Goal: Transaction & Acquisition: Obtain resource

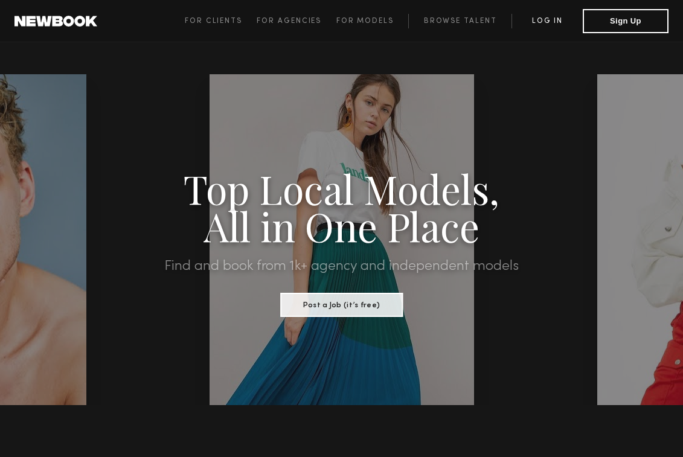
click at [547, 20] on link "Log in" at bounding box center [547, 21] width 71 height 14
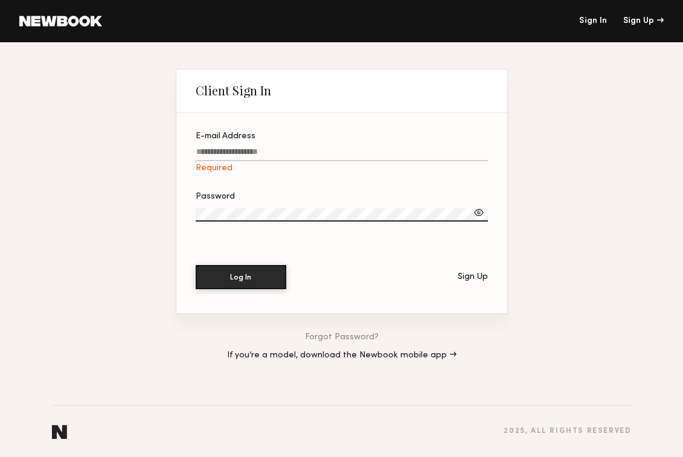
type input "**********"
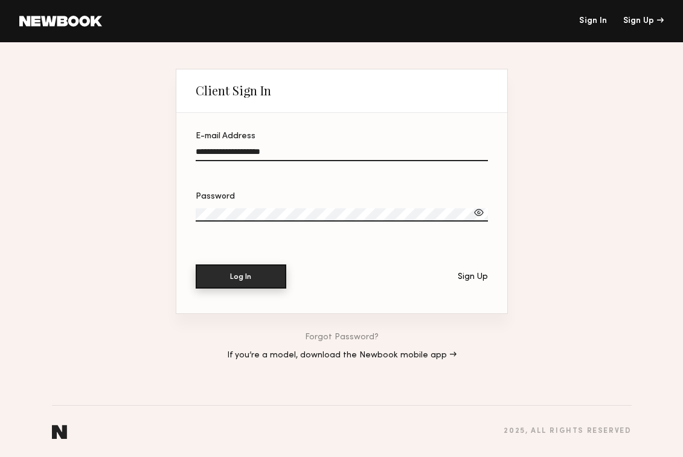
click at [268, 278] on button "Log In" at bounding box center [241, 277] width 91 height 24
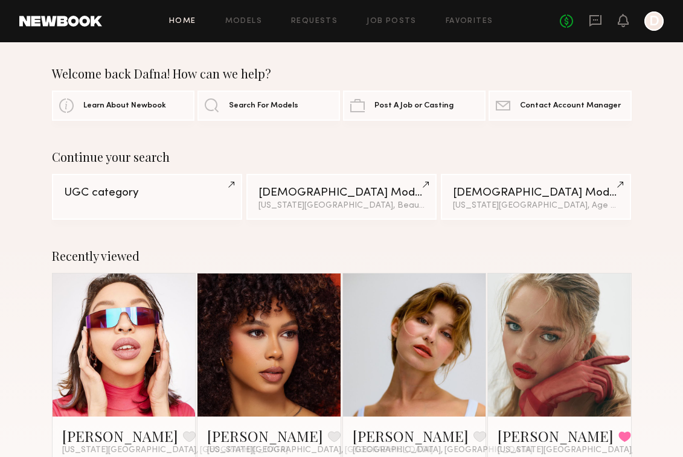
click at [258, 27] on div "Home Models Requests Job Posts Favorites Sign Out No fees up to $5,000 D" at bounding box center [383, 20] width 562 height 19
click at [247, 19] on link "Models" at bounding box center [243, 22] width 37 height 8
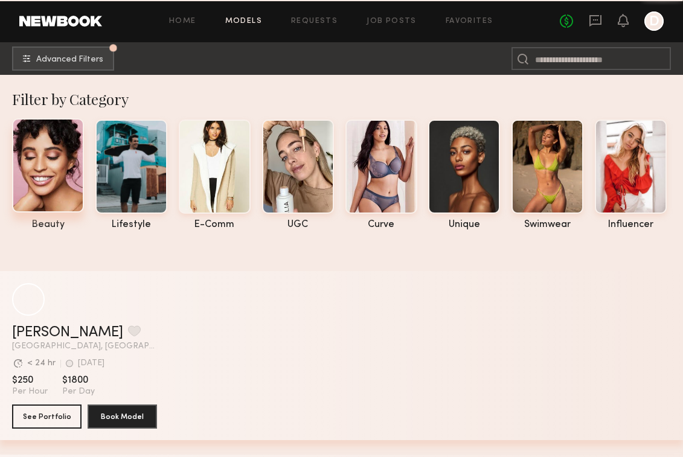
click at [50, 172] on div at bounding box center [48, 165] width 72 height 94
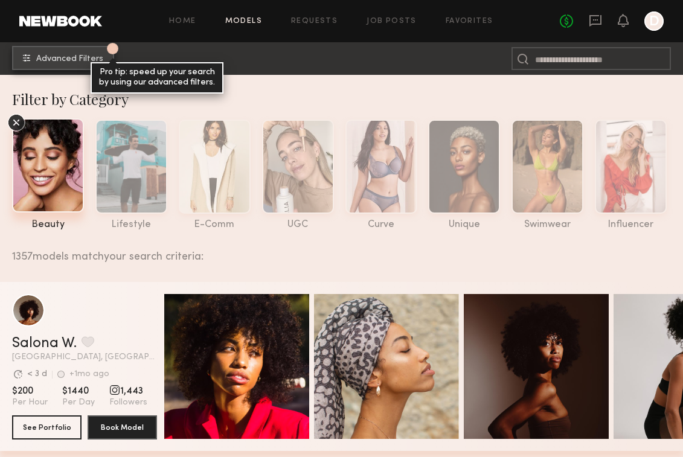
click at [52, 64] on button "1 Advanced Filters Pro tip: speed up your search by using our advanced filters." at bounding box center [63, 58] width 102 height 24
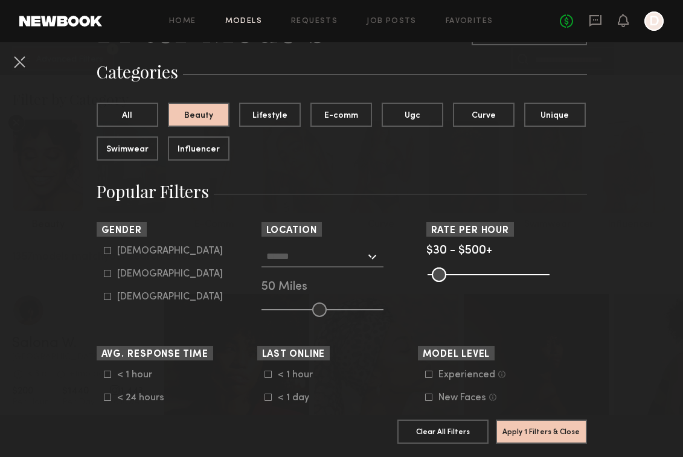
scroll to position [82, 0]
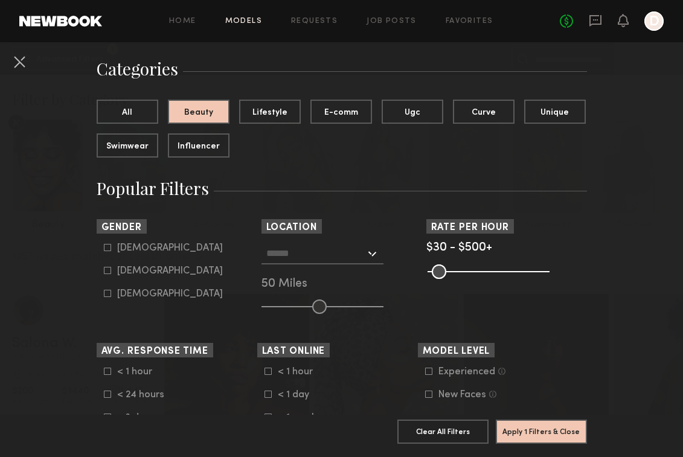
click at [377, 253] on div at bounding box center [323, 254] width 122 height 22
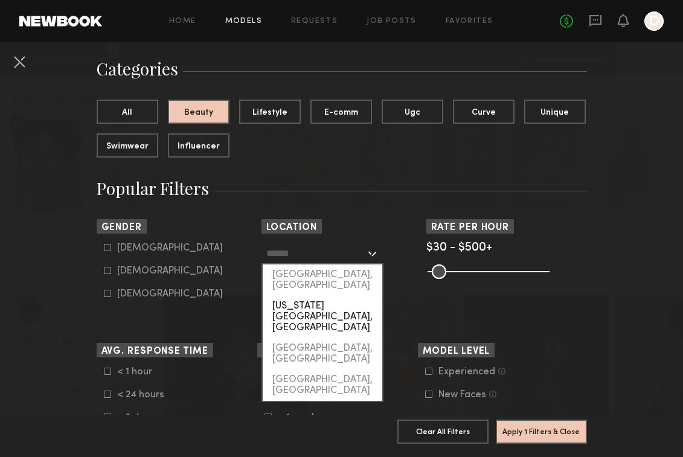
click at [332, 296] on div "[US_STATE][GEOGRAPHIC_DATA], [GEOGRAPHIC_DATA]" at bounding box center [323, 317] width 120 height 42
type input "**********"
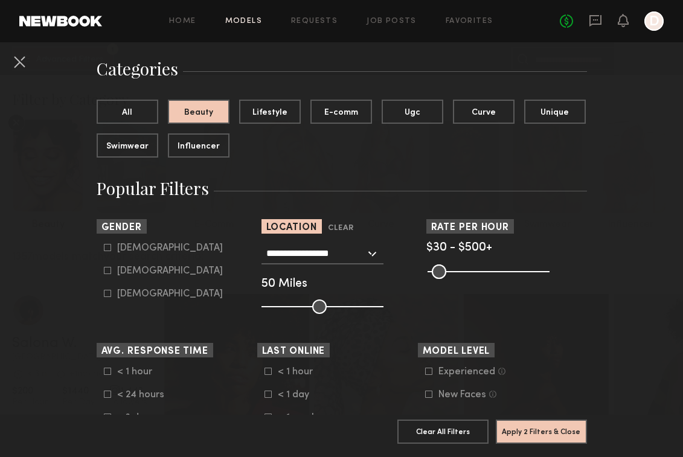
click at [134, 271] on div "[DEMOGRAPHIC_DATA]" at bounding box center [170, 271] width 106 height 7
click at [126, 251] on div "[DEMOGRAPHIC_DATA]" at bounding box center [170, 248] width 106 height 7
type input "**"
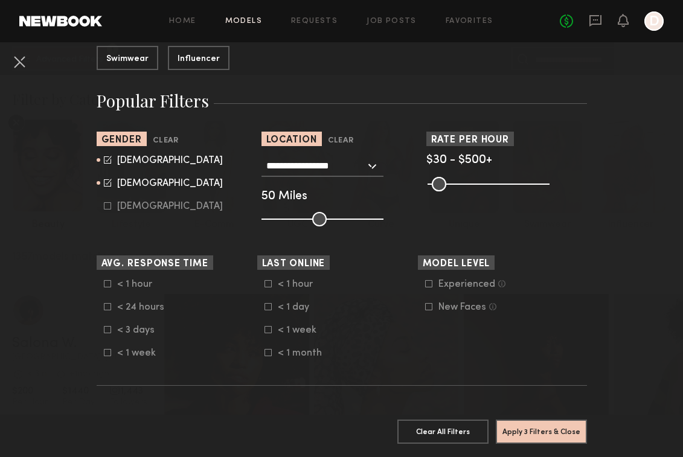
scroll to position [171, 0]
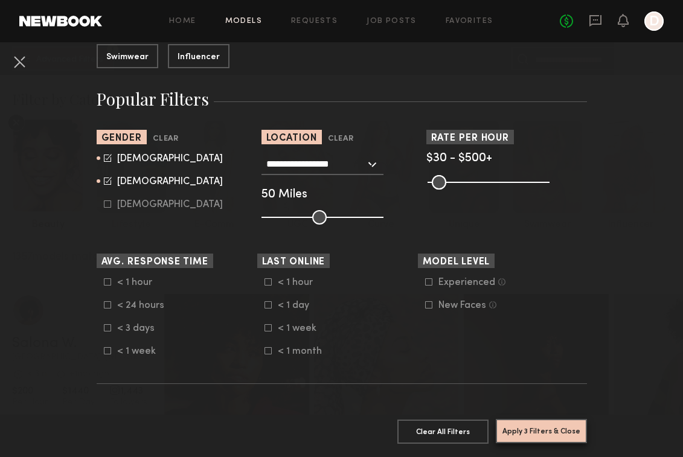
click at [543, 432] on button "Apply 3 Filters & Close" at bounding box center [541, 431] width 91 height 24
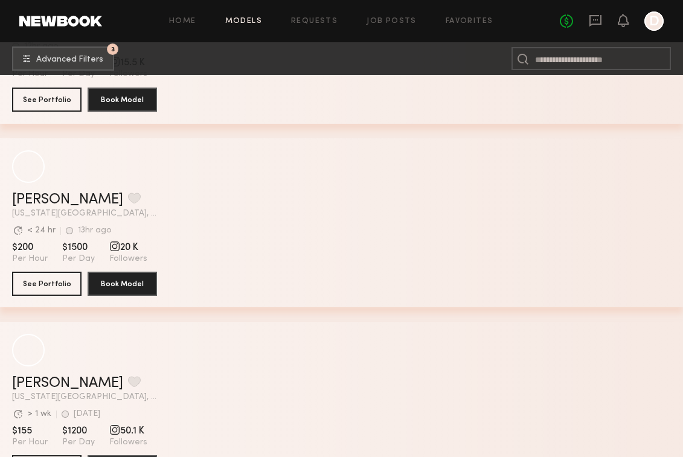
scroll to position [5655, 0]
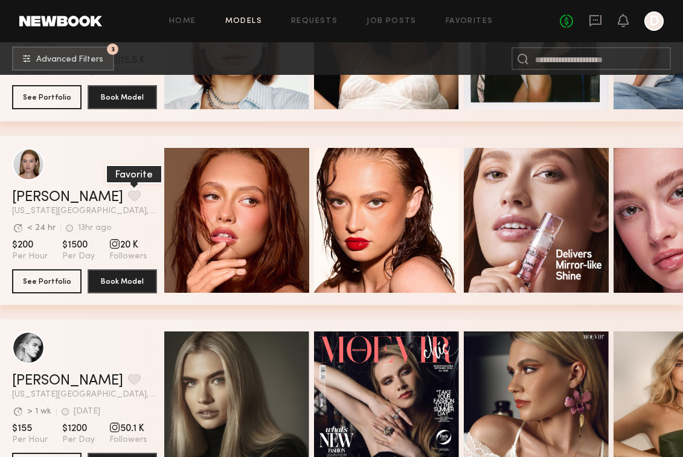
click at [128, 196] on button "grid" at bounding box center [134, 195] width 13 height 11
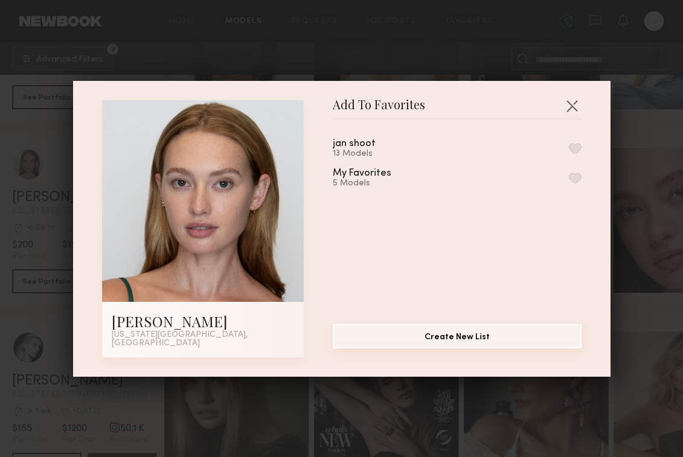
click at [440, 339] on button "Create New List" at bounding box center [457, 336] width 249 height 24
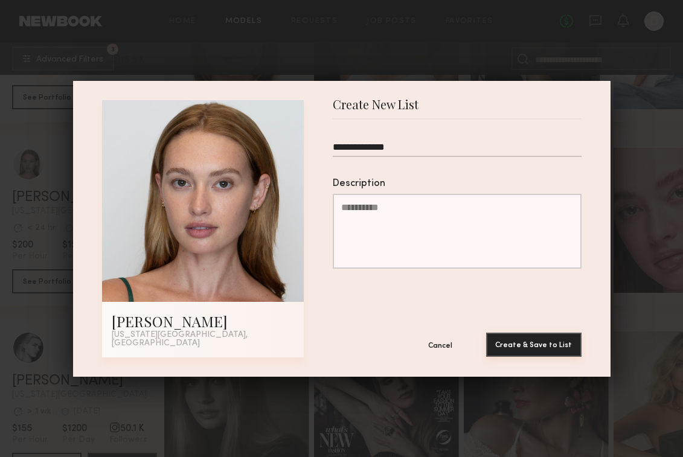
type input "**********"
click at [548, 338] on button "Create & Save to List" at bounding box center [533, 345] width 95 height 24
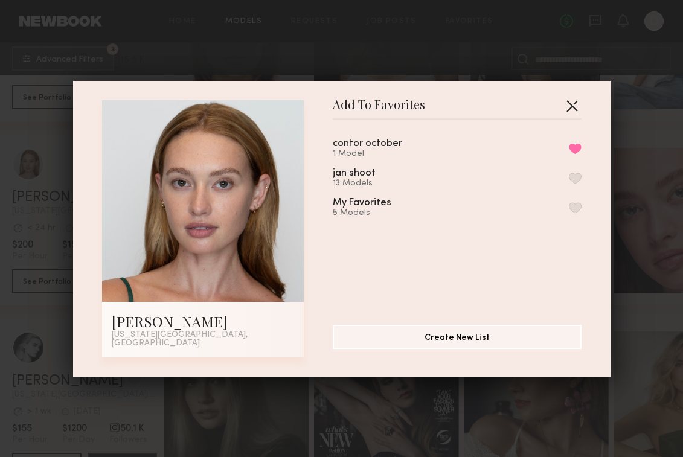
click at [575, 109] on button "button" at bounding box center [571, 105] width 19 height 19
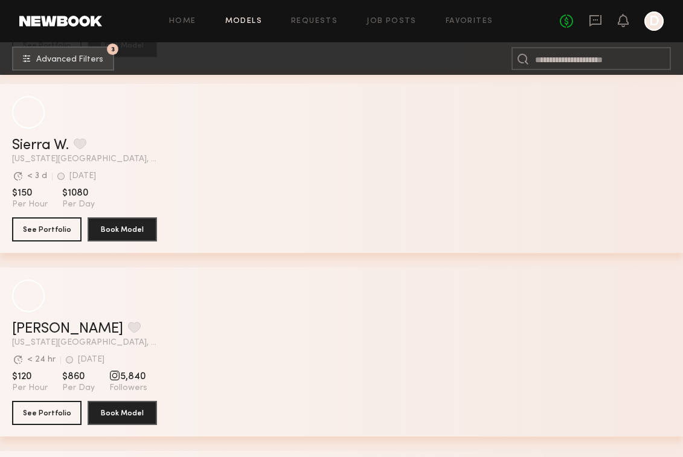
scroll to position [7545, 0]
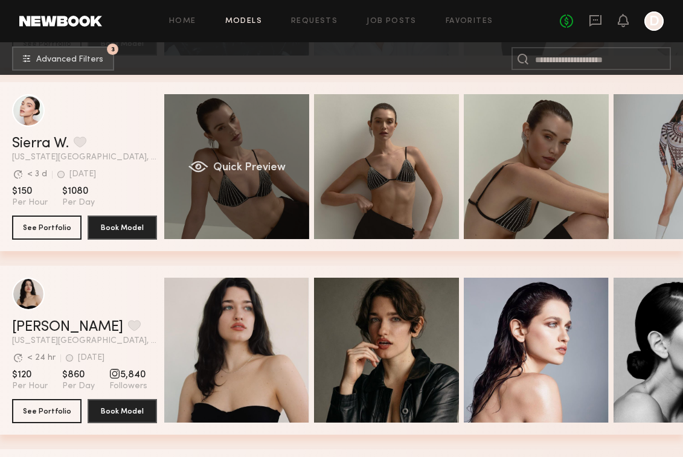
click at [219, 153] on div "Quick Preview" at bounding box center [236, 166] width 145 height 145
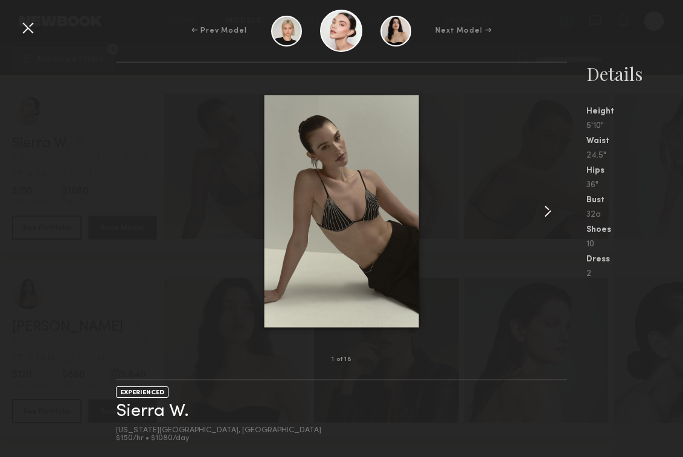
click at [550, 211] on common-icon at bounding box center [547, 211] width 19 height 19
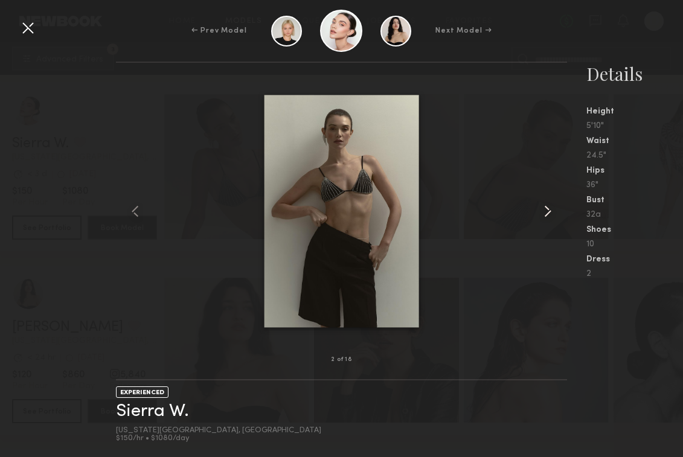
click at [550, 211] on common-icon at bounding box center [547, 211] width 19 height 19
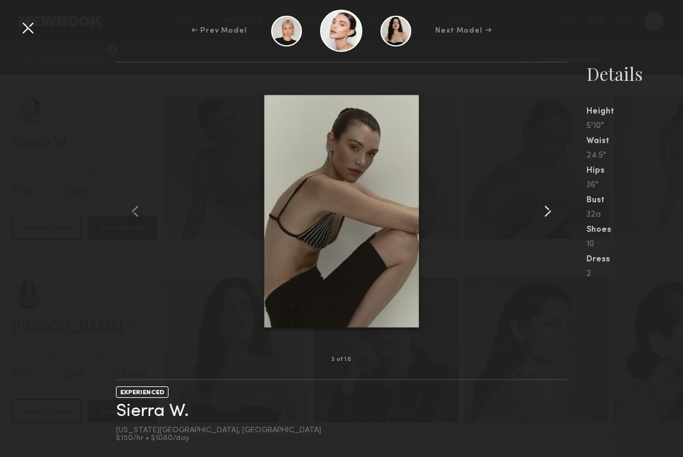
click at [550, 211] on common-icon at bounding box center [547, 211] width 19 height 19
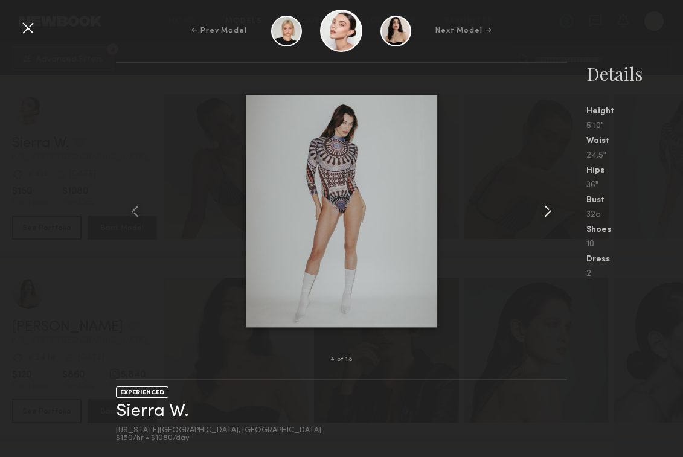
click at [550, 211] on common-icon at bounding box center [547, 211] width 19 height 19
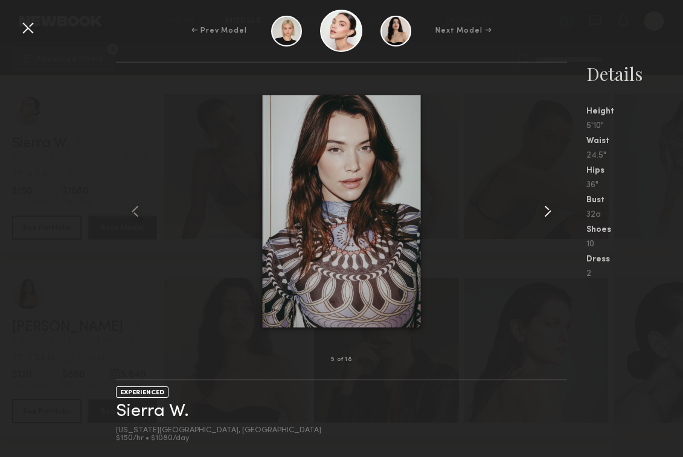
click at [550, 211] on common-icon at bounding box center [547, 211] width 19 height 19
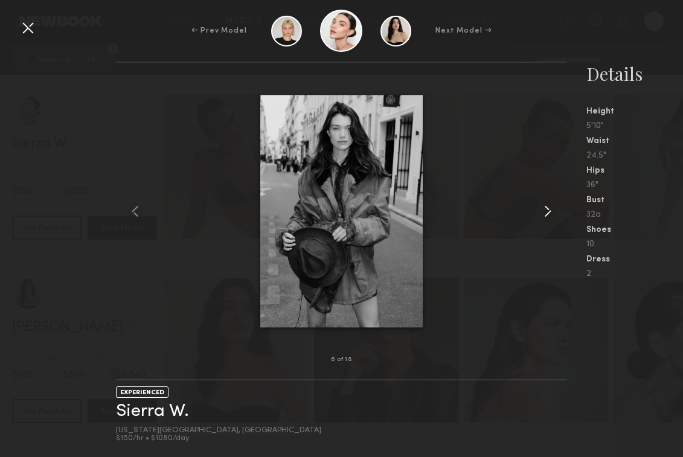
click at [550, 211] on common-icon at bounding box center [547, 211] width 19 height 19
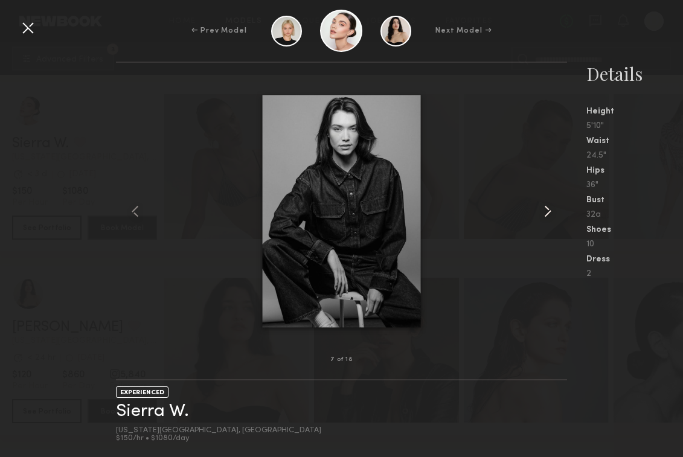
click at [550, 211] on common-icon at bounding box center [547, 211] width 19 height 19
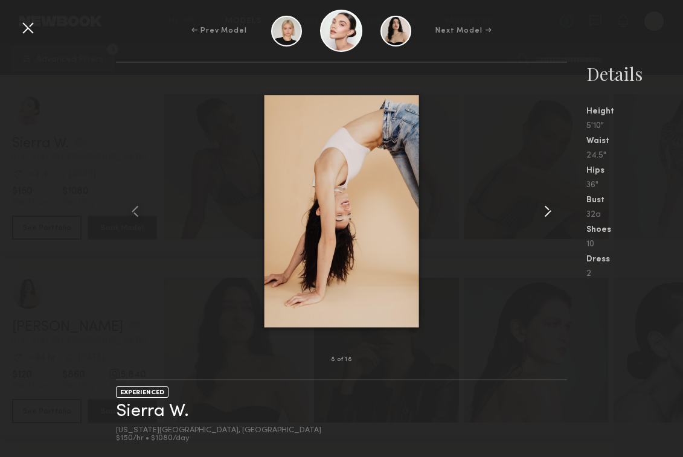
click at [550, 211] on common-icon at bounding box center [547, 211] width 19 height 19
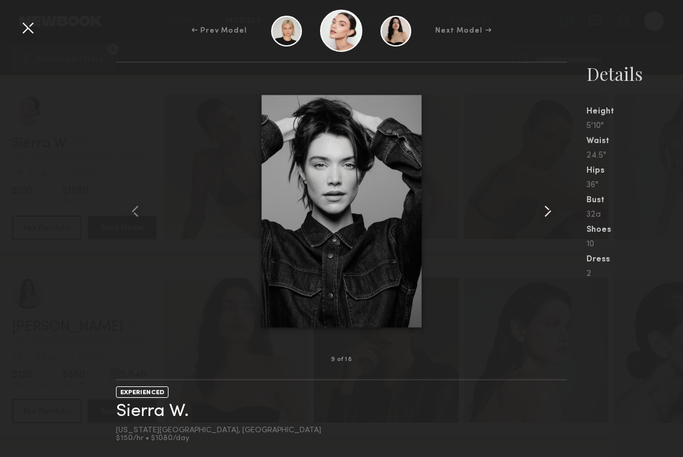
click at [550, 211] on common-icon at bounding box center [547, 211] width 19 height 19
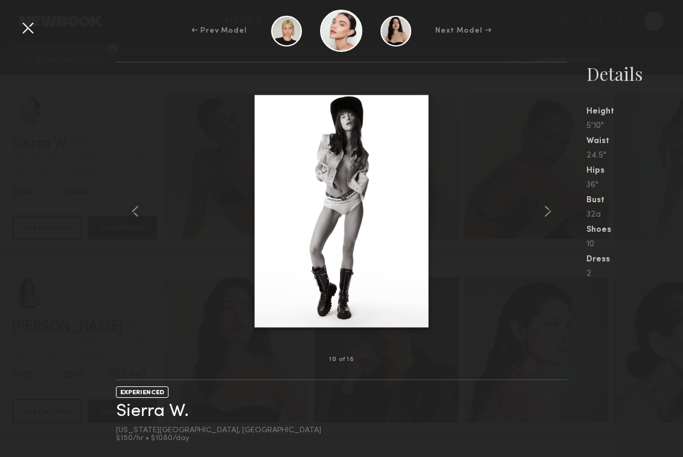
click at [31, 28] on div at bounding box center [27, 27] width 19 height 19
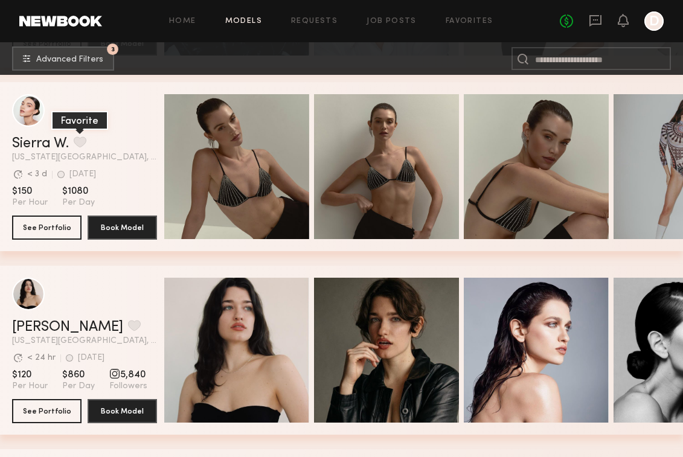
click at [83, 140] on button "grid" at bounding box center [80, 142] width 13 height 11
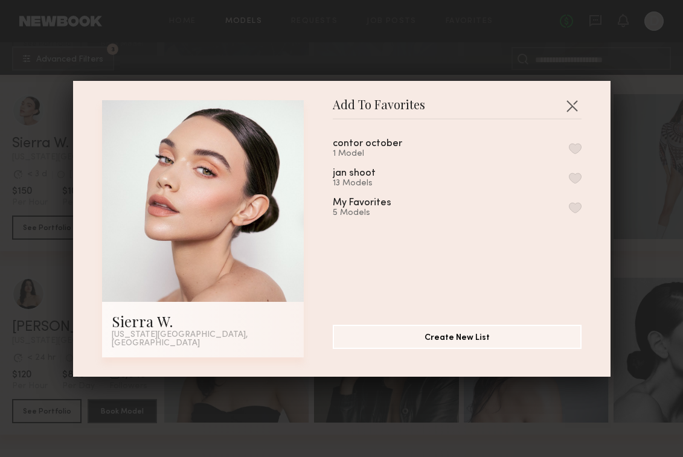
click at [573, 147] on div "contor [DATE] Model" at bounding box center [457, 149] width 249 height 20
click at [575, 152] on button "button" at bounding box center [575, 148] width 13 height 11
click at [570, 111] on button "button" at bounding box center [571, 105] width 19 height 19
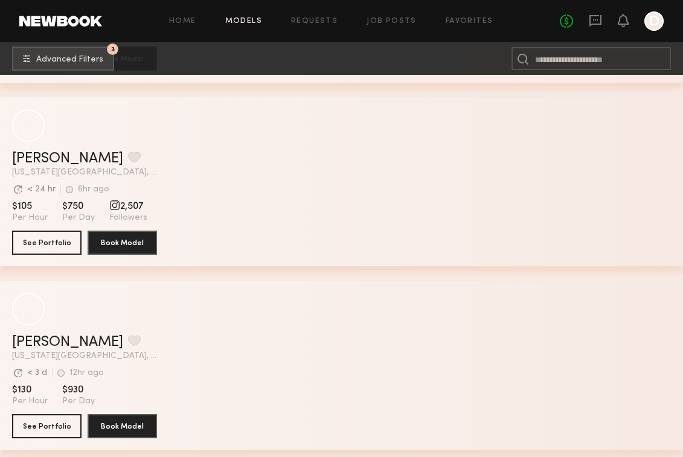
scroll to position [10098, 0]
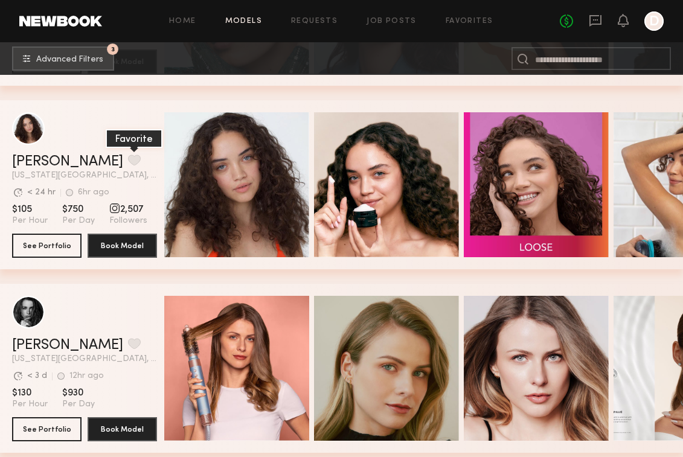
click at [128, 155] on button "grid" at bounding box center [134, 160] width 13 height 11
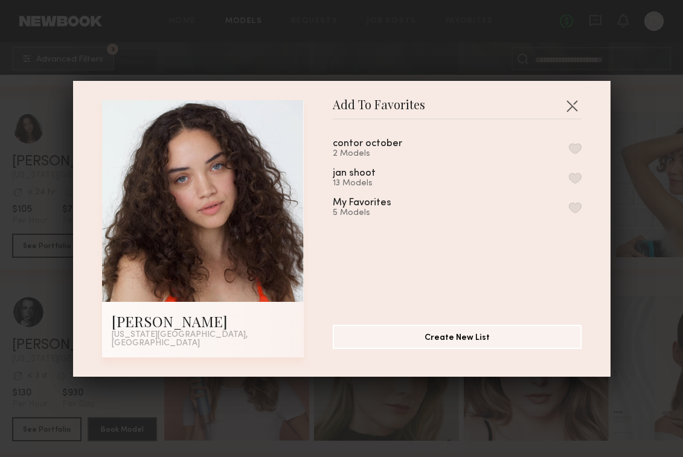
click at [575, 151] on button "button" at bounding box center [575, 148] width 13 height 11
click at [574, 108] on button "button" at bounding box center [571, 105] width 19 height 19
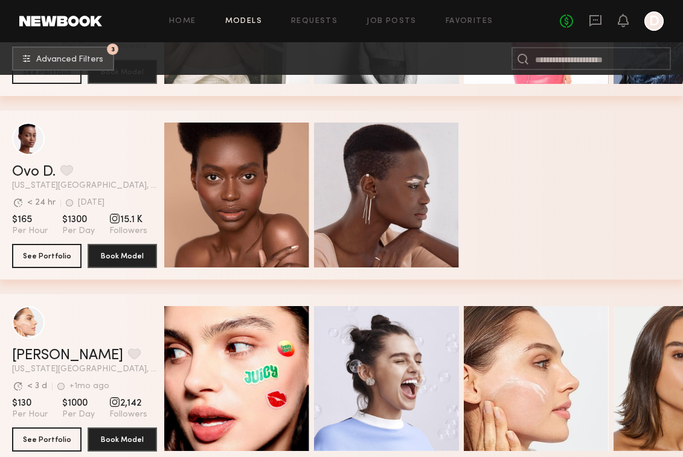
scroll to position [14512, 0]
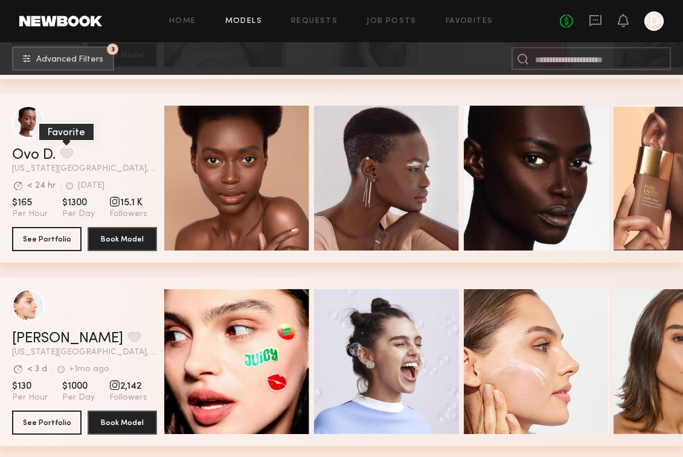
click at [70, 155] on button "grid" at bounding box center [66, 153] width 13 height 11
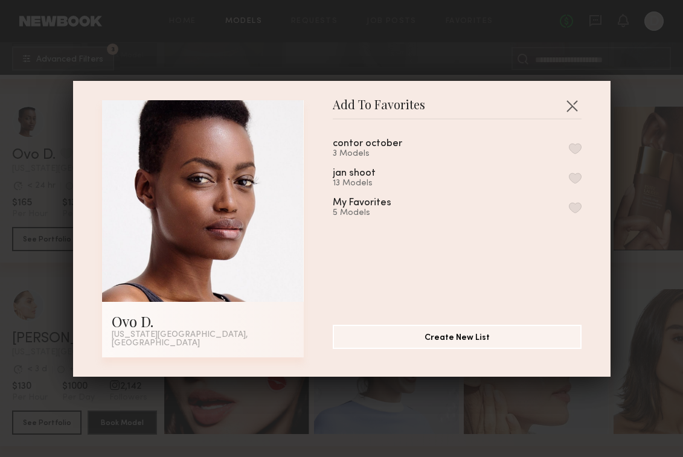
click at [576, 150] on button "button" at bounding box center [575, 148] width 13 height 11
click at [571, 106] on button "button" at bounding box center [571, 105] width 19 height 19
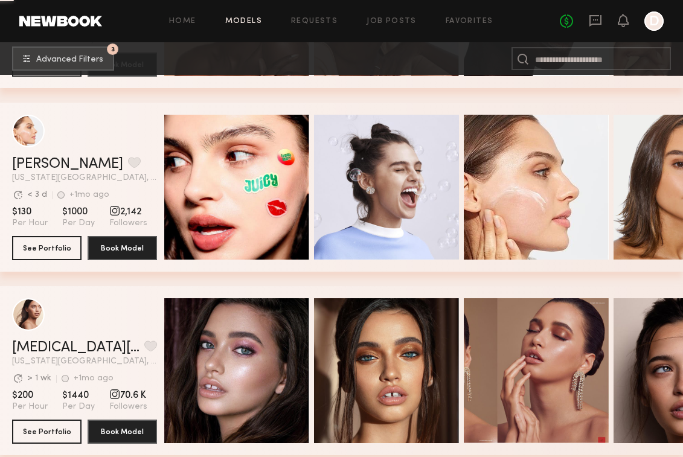
scroll to position [14700, 0]
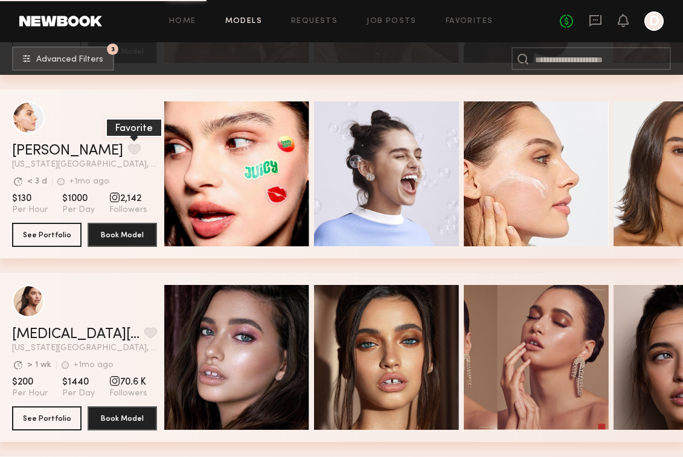
click at [128, 149] on button "grid" at bounding box center [134, 149] width 13 height 11
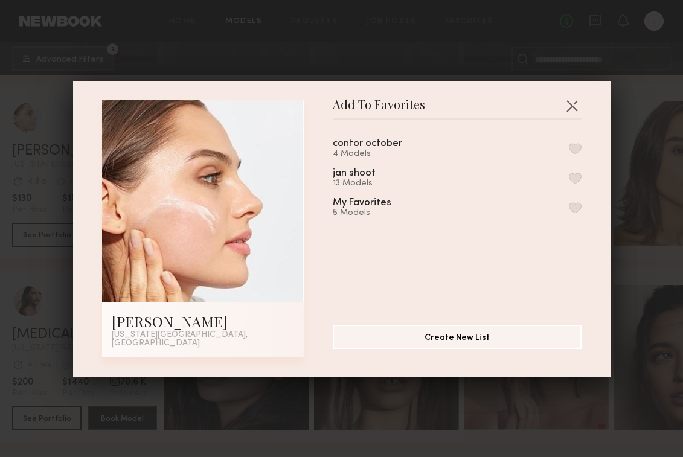
click at [576, 153] on button "button" at bounding box center [575, 148] width 13 height 11
click at [576, 106] on button "button" at bounding box center [571, 105] width 19 height 19
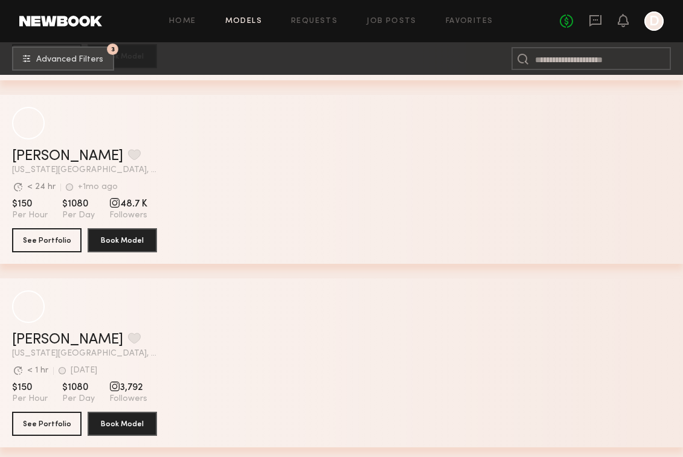
scroll to position [23864, 0]
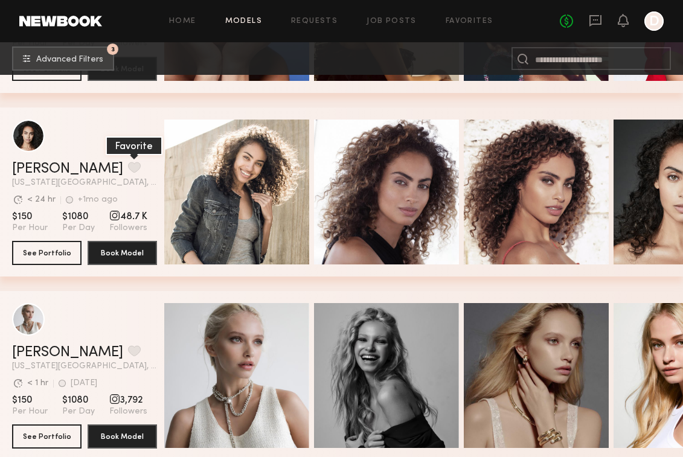
click at [128, 164] on button "grid" at bounding box center [134, 167] width 13 height 11
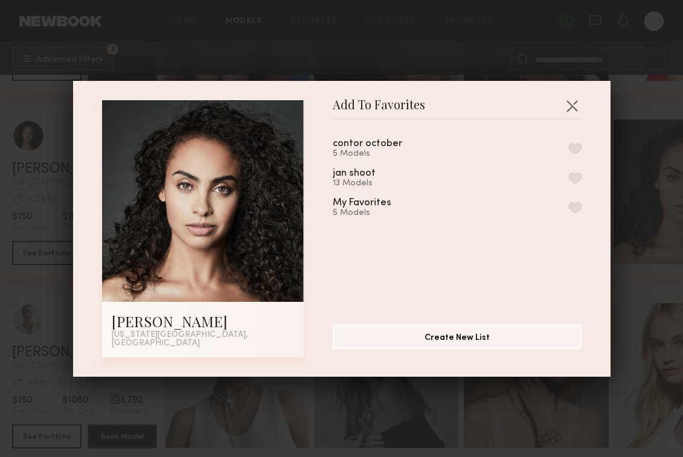
click at [579, 152] on button "button" at bounding box center [575, 148] width 13 height 11
click at [571, 112] on button "button" at bounding box center [571, 105] width 19 height 19
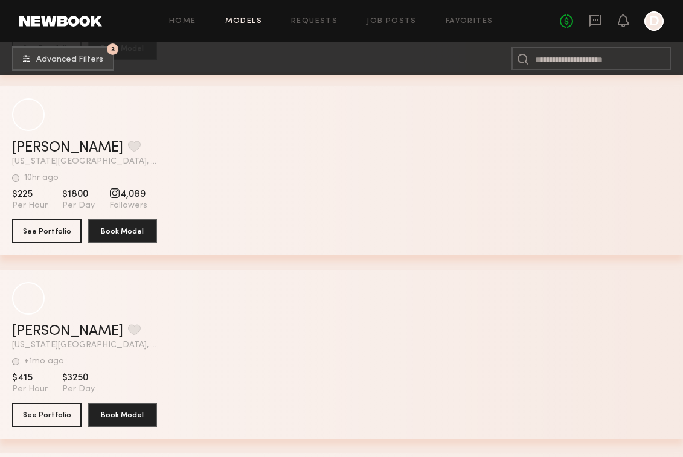
scroll to position [24991, 0]
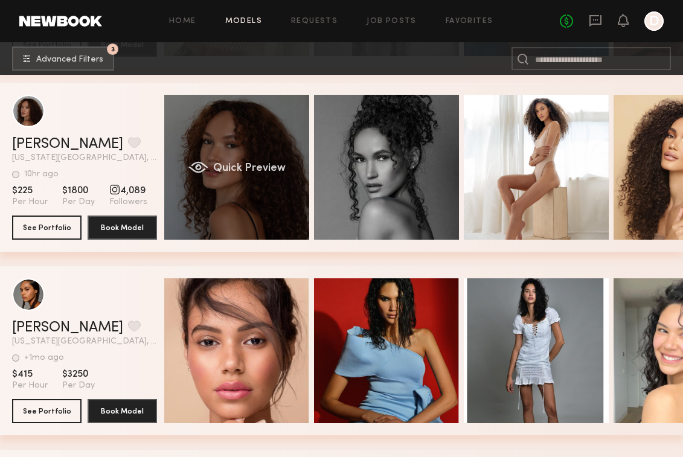
click at [225, 215] on div "Quick Preview" at bounding box center [236, 167] width 145 height 145
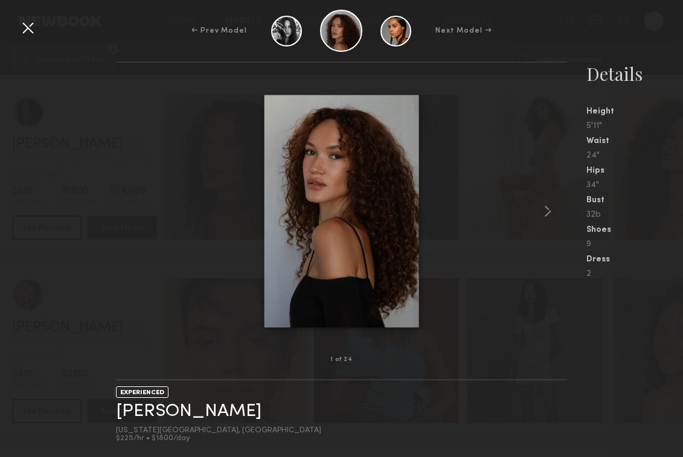
click at [477, 155] on div at bounding box center [341, 211] width 451 height 259
click at [34, 28] on div at bounding box center [27, 27] width 19 height 19
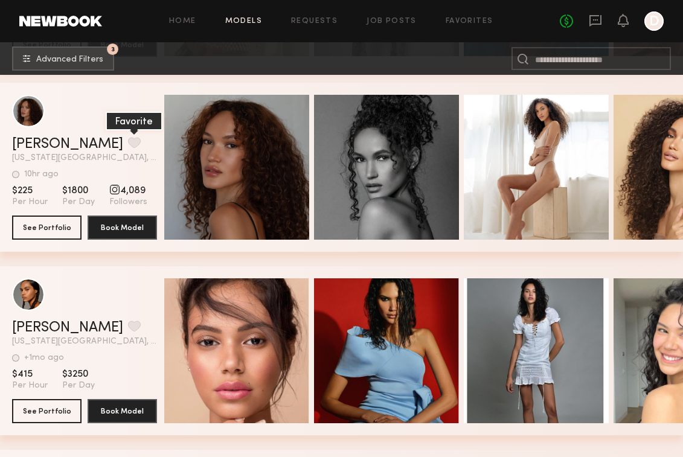
click at [128, 139] on button "grid" at bounding box center [134, 142] width 13 height 11
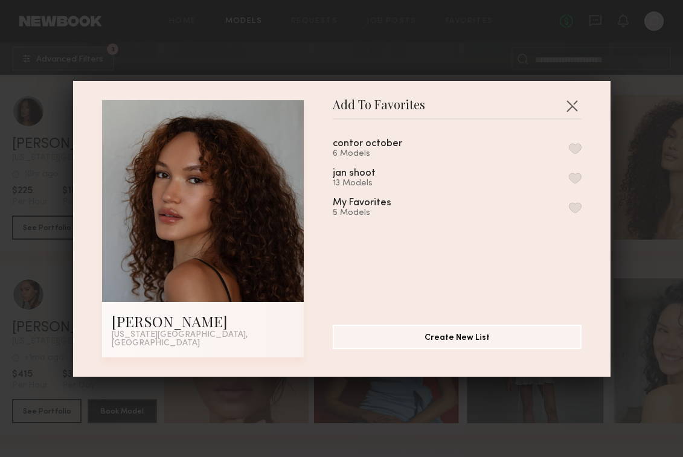
click at [577, 154] on button "button" at bounding box center [575, 148] width 13 height 11
click at [571, 105] on button "button" at bounding box center [571, 105] width 19 height 19
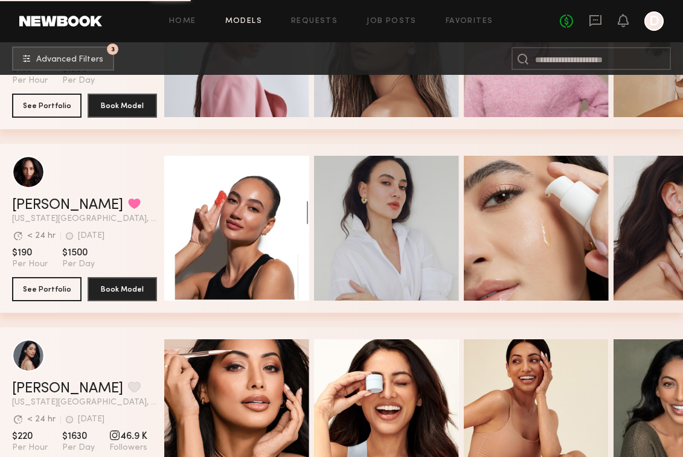
scroll to position [26228, 0]
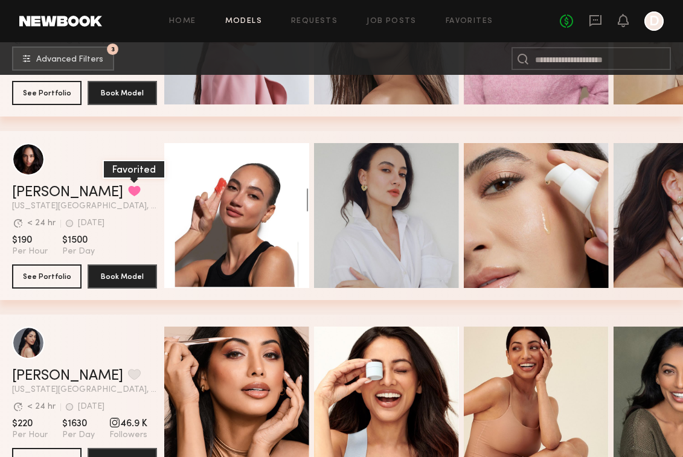
click at [128, 188] on button "grid" at bounding box center [134, 190] width 13 height 11
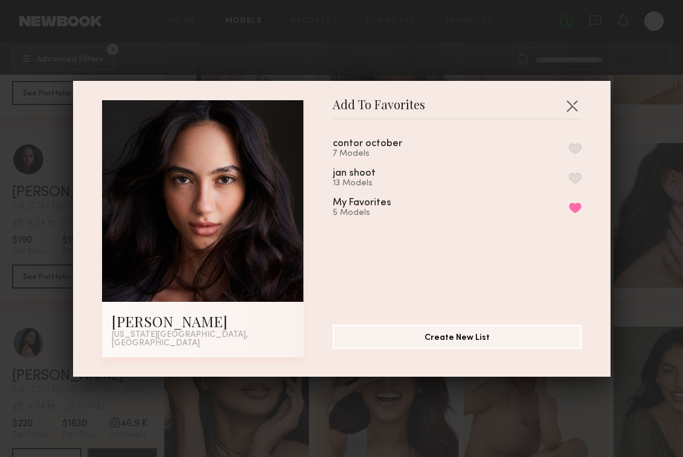
click at [575, 148] on button "button" at bounding box center [575, 148] width 13 height 11
click at [574, 112] on button "button" at bounding box center [571, 105] width 19 height 19
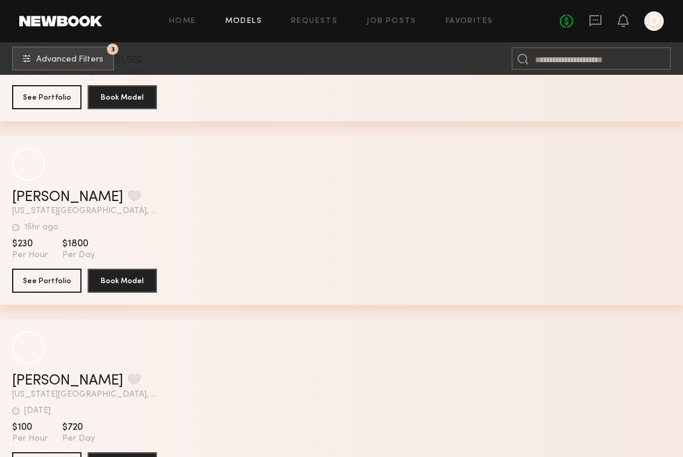
scroll to position [31181, 0]
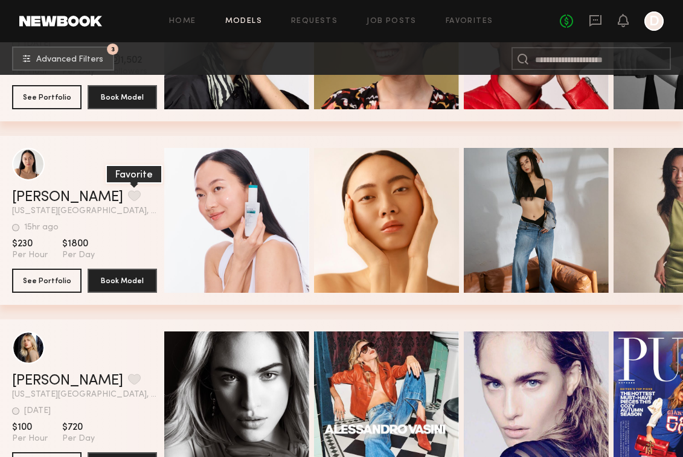
click at [128, 196] on button "grid" at bounding box center [134, 195] width 13 height 11
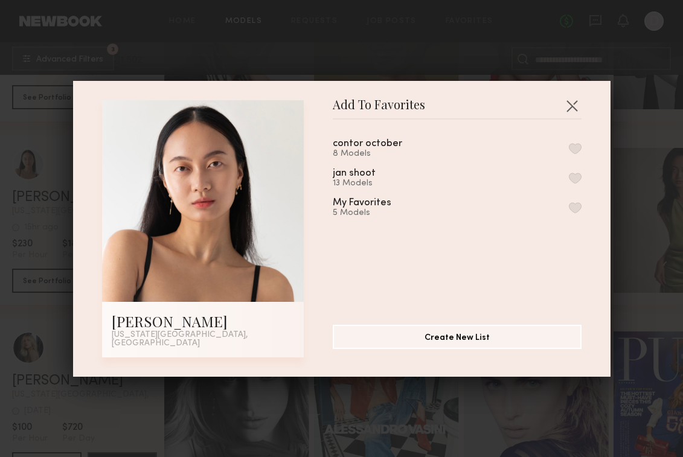
click at [574, 154] on button "button" at bounding box center [575, 148] width 13 height 11
click at [639, 190] on div "Add To Favorites [PERSON_NAME] [US_STATE][GEOGRAPHIC_DATA], [GEOGRAPHIC_DATA] A…" at bounding box center [341, 228] width 683 height 457
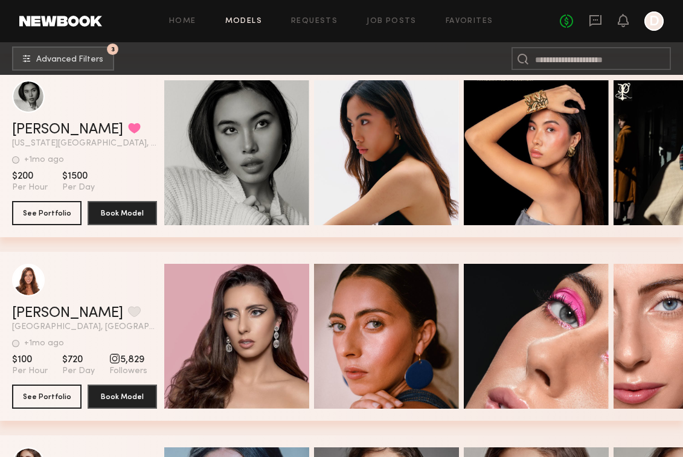
scroll to position [35297, 0]
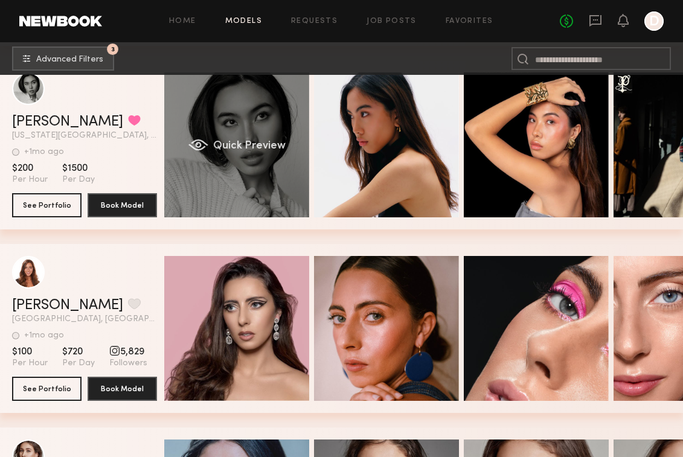
click at [214, 137] on div "Quick Preview" at bounding box center [236, 144] width 145 height 145
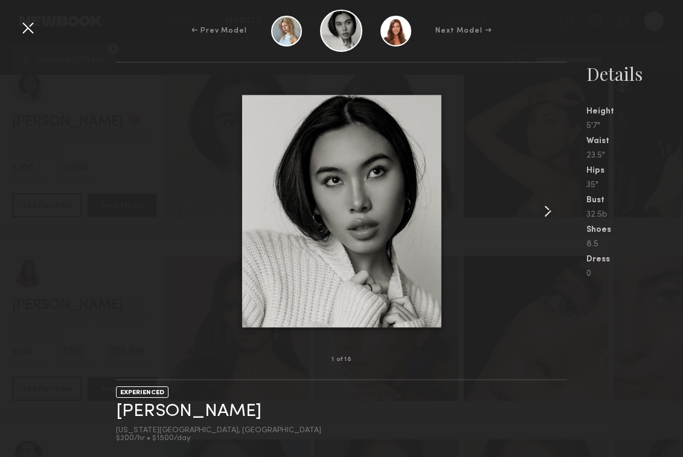
click at [533, 281] on div at bounding box center [341, 211] width 451 height 259
click at [28, 28] on div at bounding box center [27, 27] width 19 height 19
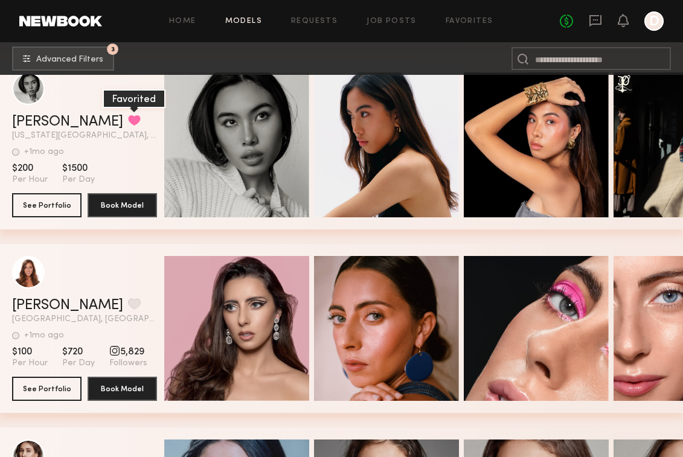
click at [128, 117] on button "grid" at bounding box center [134, 120] width 13 height 11
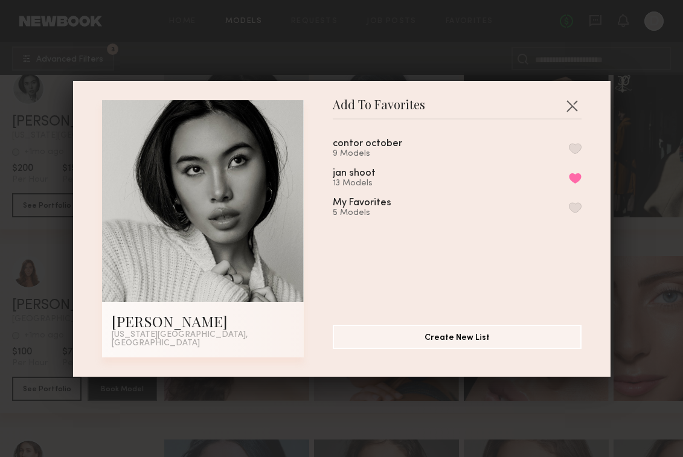
click at [577, 153] on button "button" at bounding box center [575, 148] width 13 height 11
click at [639, 254] on div "Add To Favorites [PERSON_NAME] [US_STATE][GEOGRAPHIC_DATA], [GEOGRAPHIC_DATA] A…" at bounding box center [341, 228] width 683 height 457
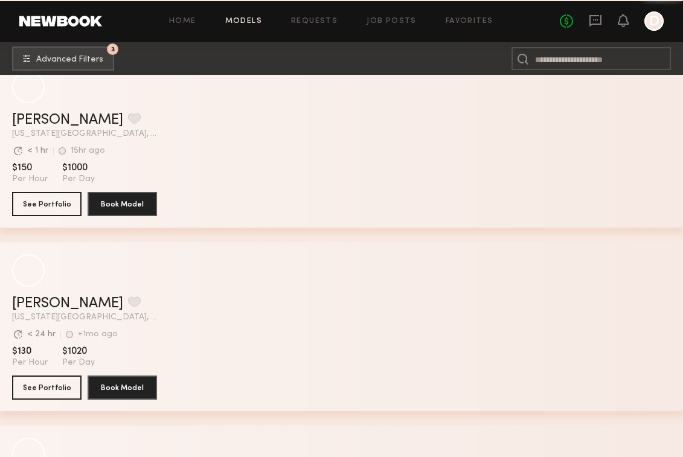
scroll to position [39521, 0]
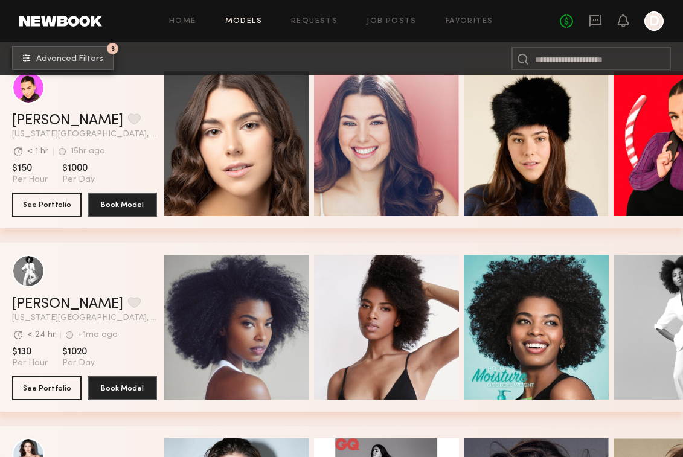
click at [94, 63] on button "3 Advanced Filters" at bounding box center [63, 58] width 102 height 24
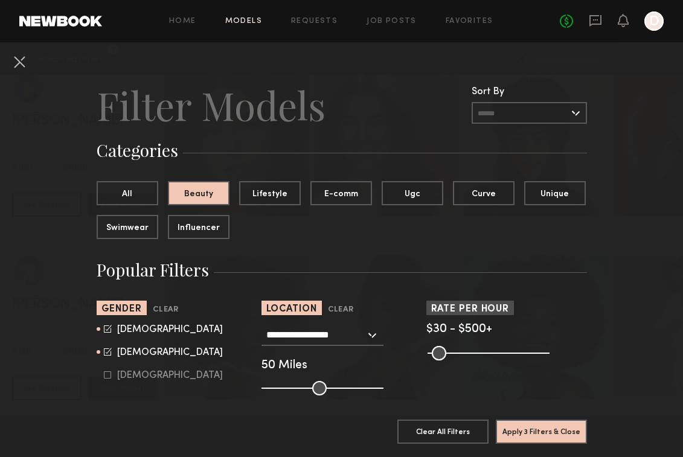
click at [108, 352] on icon at bounding box center [108, 352] width 8 height 8
type input "*"
click at [563, 430] on button "Apply 3 Filters & Close" at bounding box center [541, 431] width 91 height 24
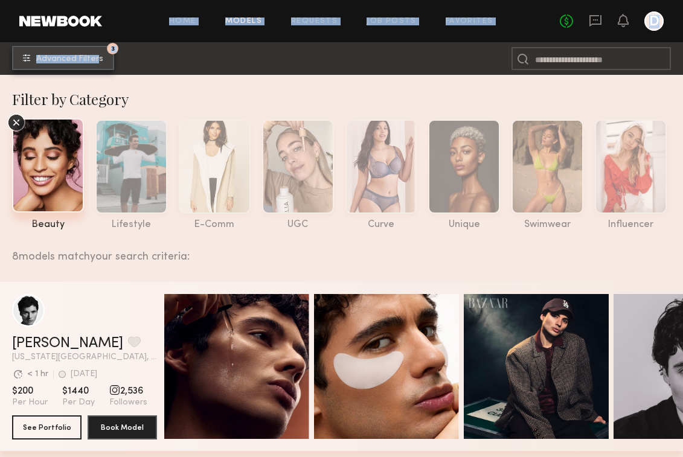
click at [77, 60] on span "Advanced Filters" at bounding box center [69, 59] width 67 height 8
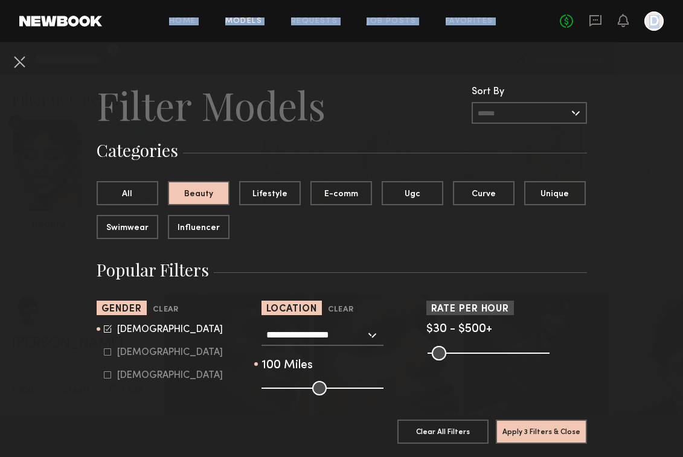
drag, startPoint x: 318, startPoint y: 388, endPoint x: 380, endPoint y: 390, distance: 62.2
type input "***"
click at [380, 390] on input "range" at bounding box center [323, 388] width 122 height 14
click at [567, 433] on button "Apply 3 Filters & Close" at bounding box center [541, 432] width 91 height 24
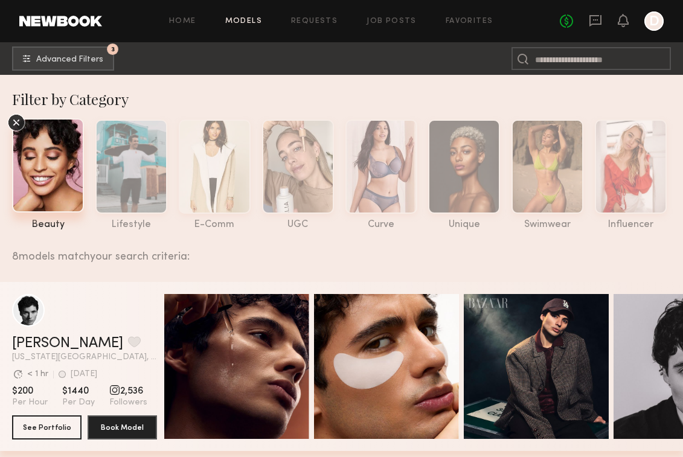
click at [466, 21] on link "Favorites" at bounding box center [470, 22] width 48 height 8
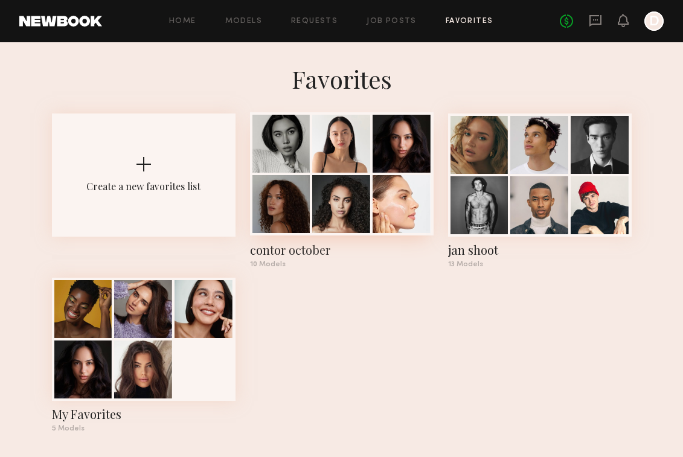
click at [287, 146] on div at bounding box center [282, 144] width 58 height 58
